Goal: Find specific page/section: Find specific page/section

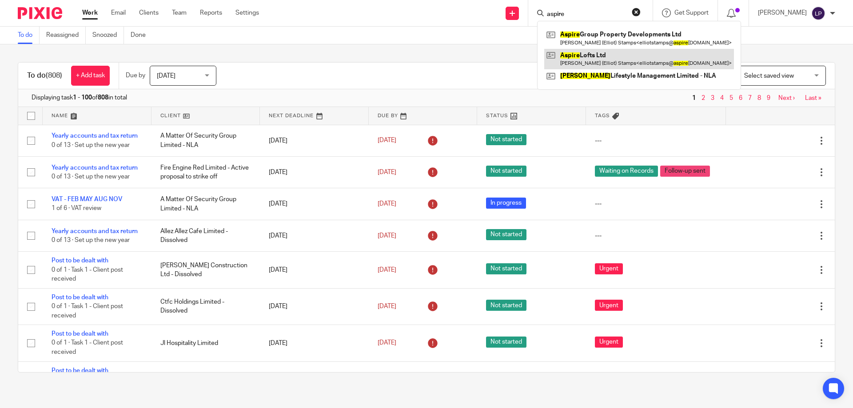
type input "aspire"
click at [608, 55] on link at bounding box center [639, 59] width 190 height 20
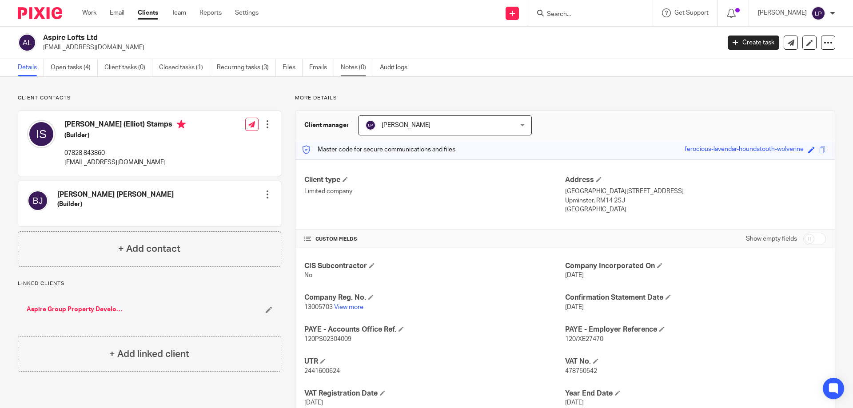
click at [358, 75] on link "Notes (0)" at bounding box center [357, 67] width 32 height 17
